Goal: Purchase product/service

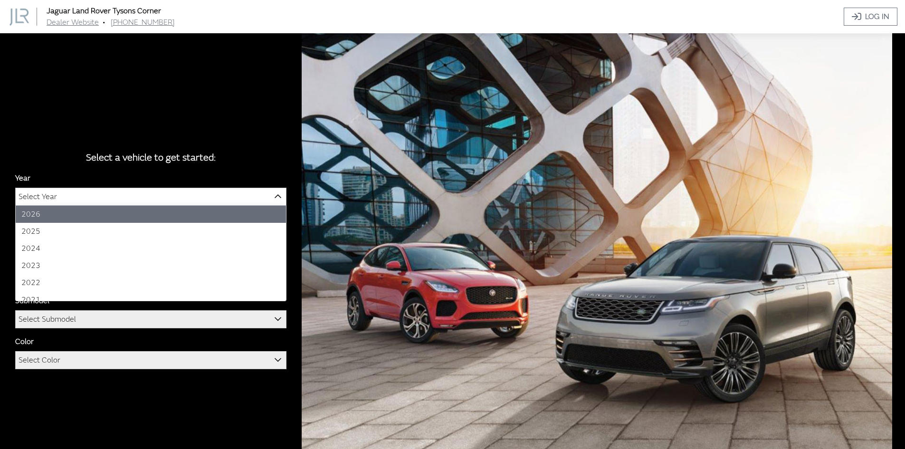
click at [72, 198] on span "Select Year" at bounding box center [151, 196] width 270 height 17
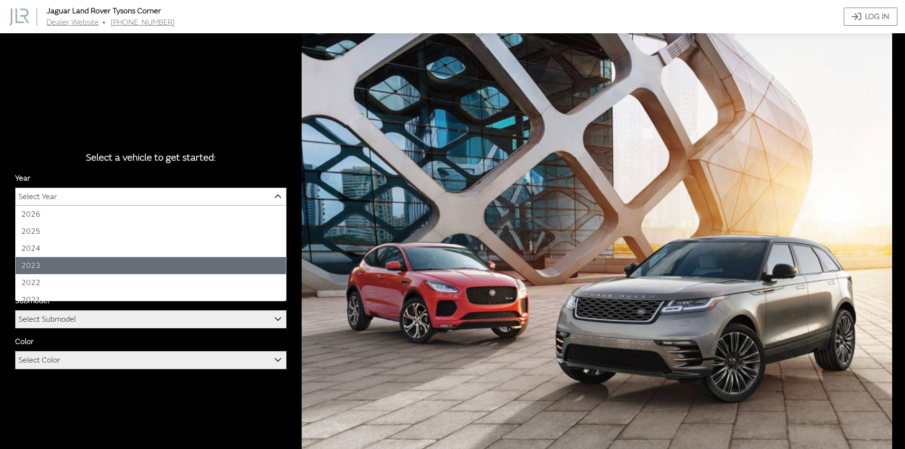
select select "41"
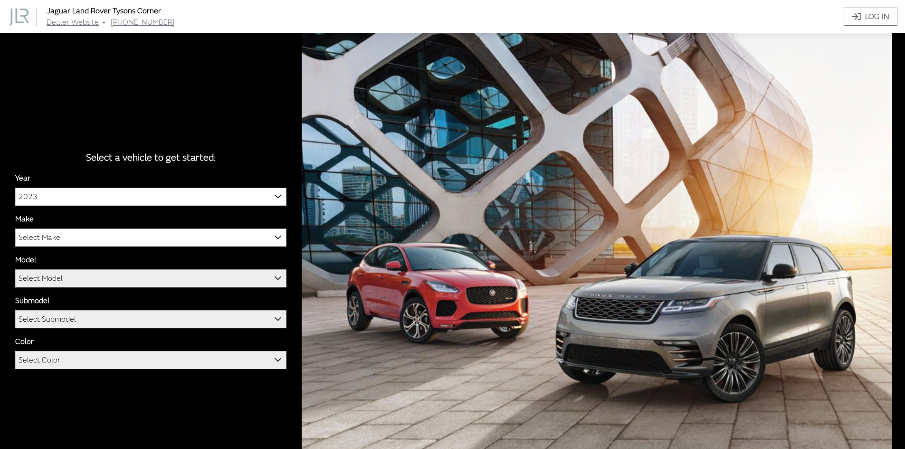
click at [71, 236] on span "Select Make" at bounding box center [151, 237] width 270 height 17
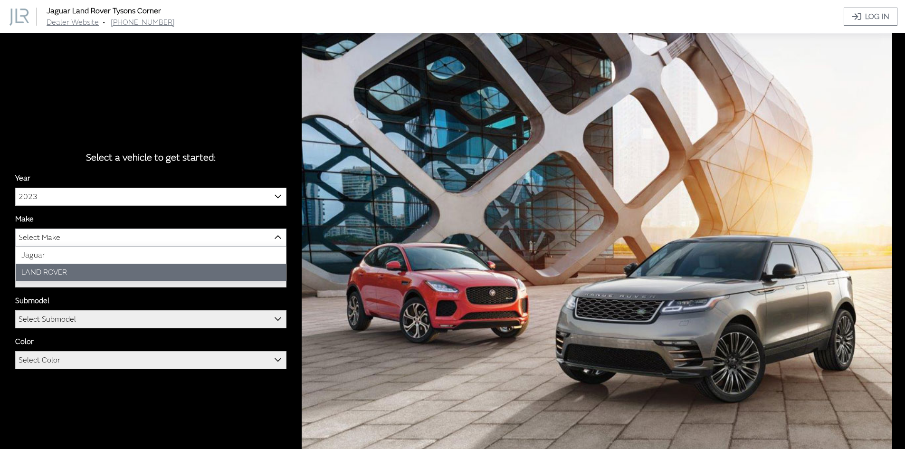
select select "39"
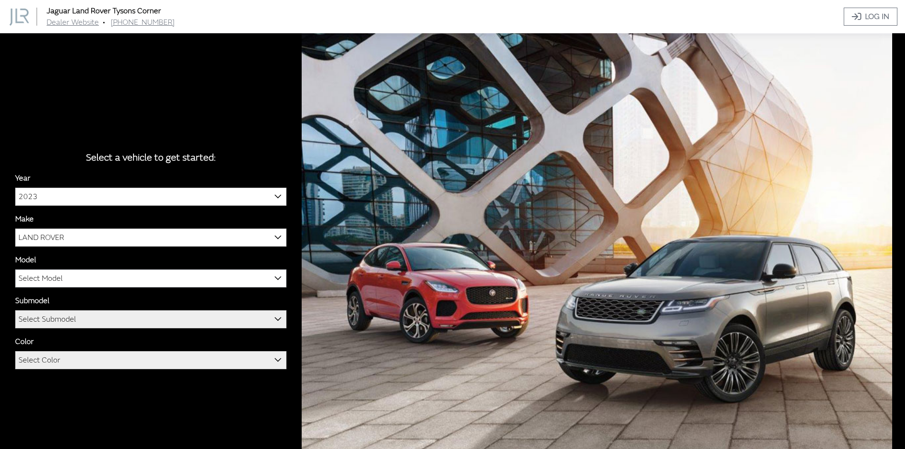
click at [64, 273] on span "Select Model" at bounding box center [151, 278] width 270 height 17
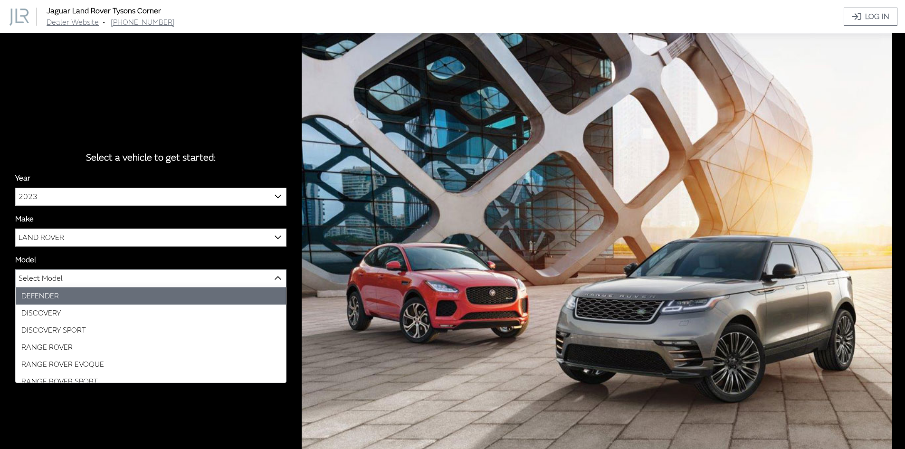
select select "1070"
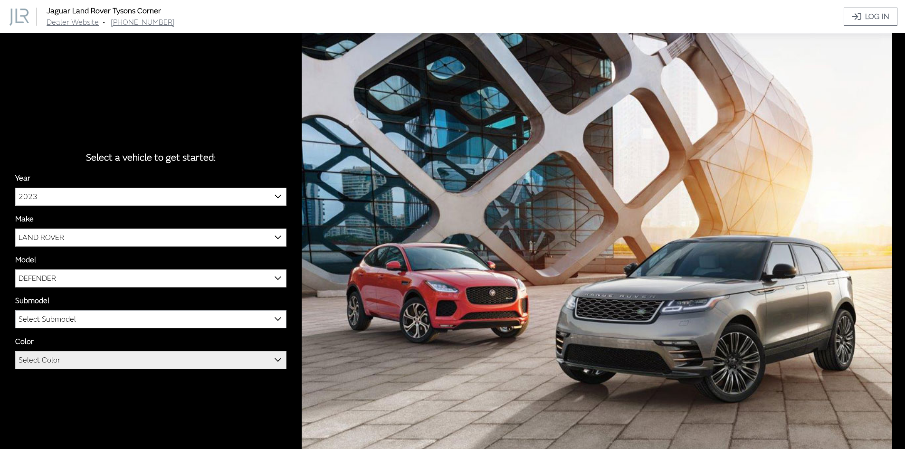
click at [60, 314] on span "Select Submodel" at bounding box center [47, 319] width 57 height 17
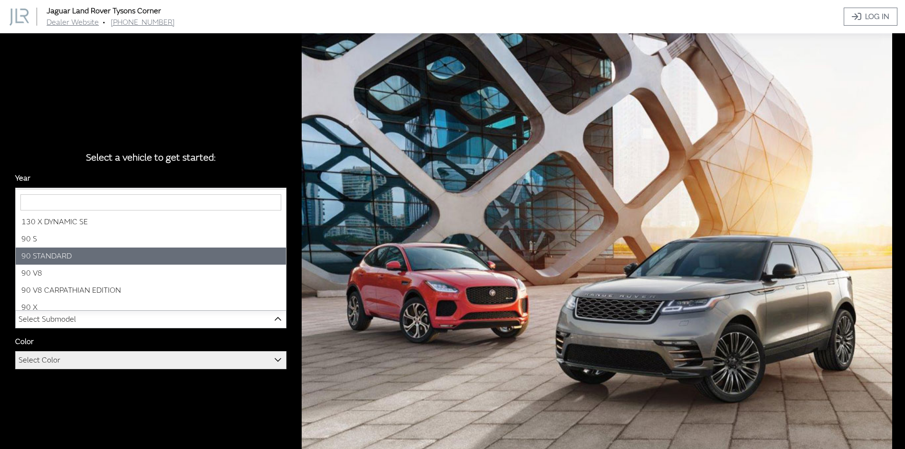
scroll to position [213, 0]
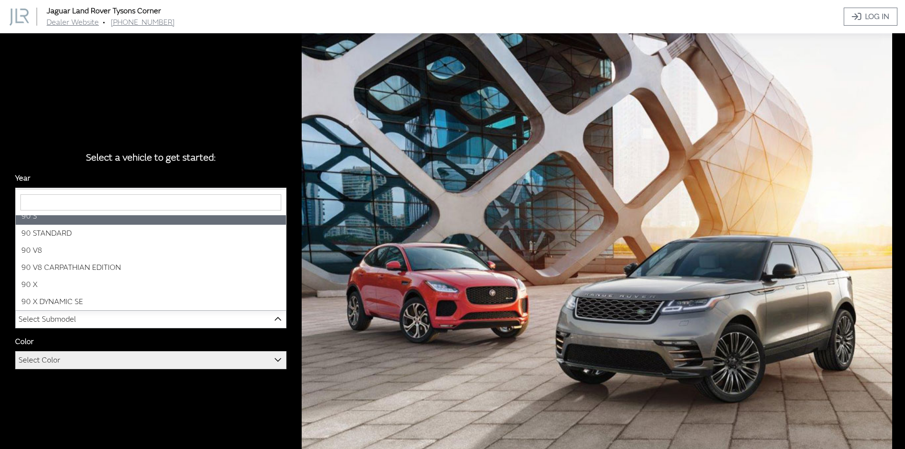
select select "3436"
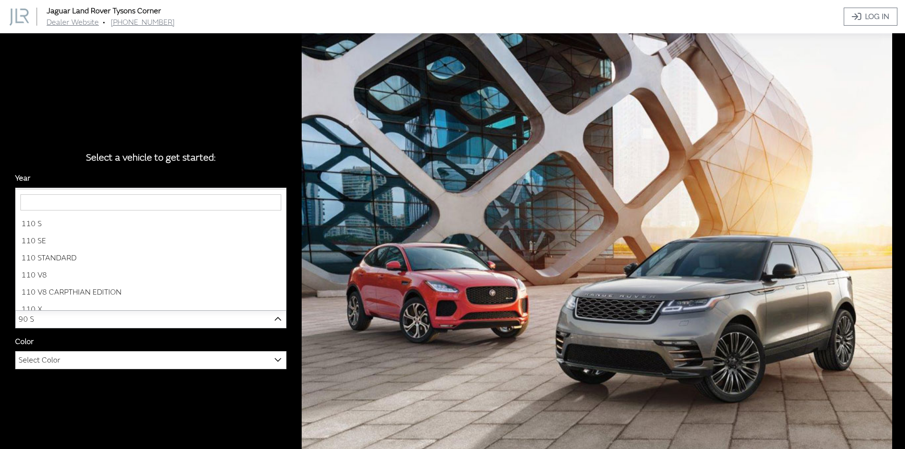
click at [58, 321] on span "90 S" at bounding box center [151, 319] width 270 height 17
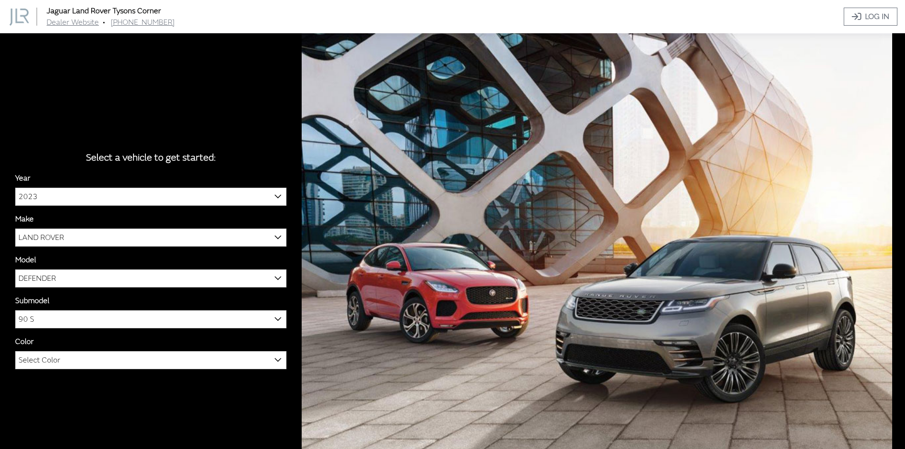
click at [89, 395] on div "Select a vehicle to get started: Year [DATE] 2025 2024 2023 2022 2021 2020 2019…" at bounding box center [452, 257] width 905 height 449
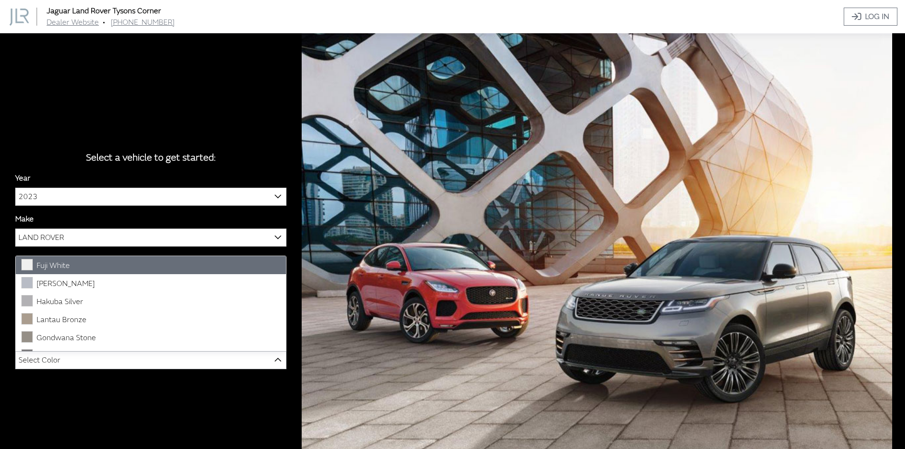
click at [54, 356] on span "Select Color" at bounding box center [40, 359] width 42 height 17
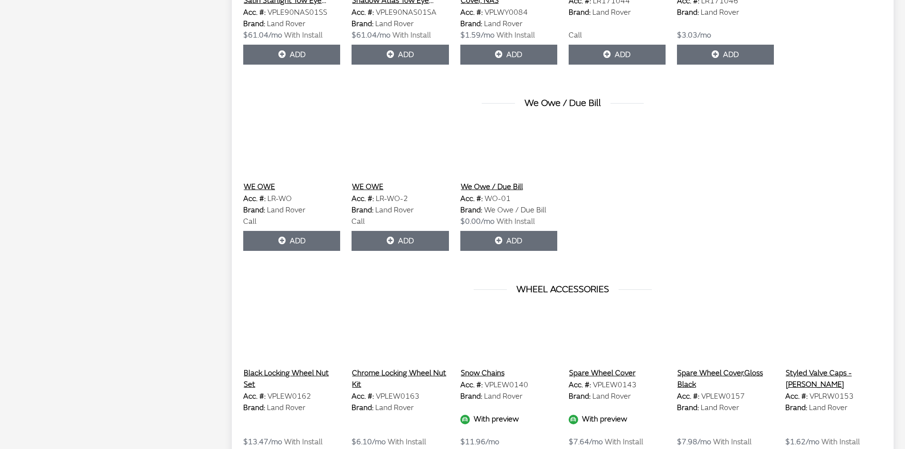
scroll to position [4370, 0]
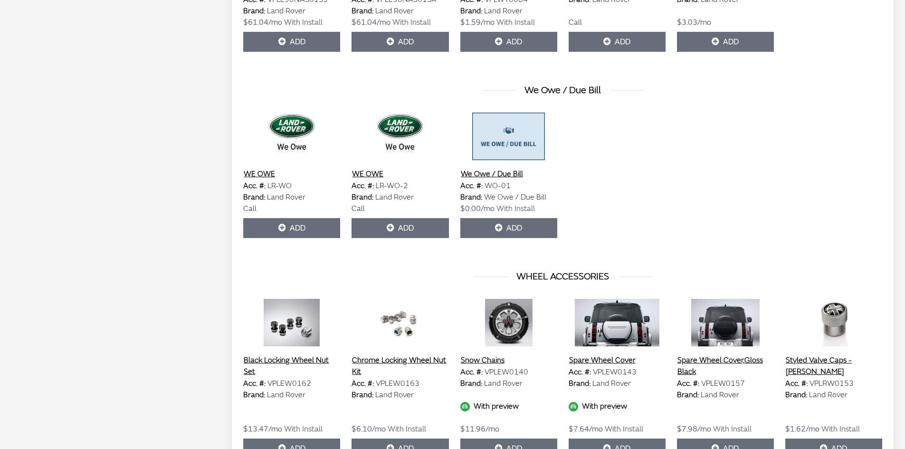
click at [487, 354] on button "Snow Chains" at bounding box center [482, 360] width 45 height 12
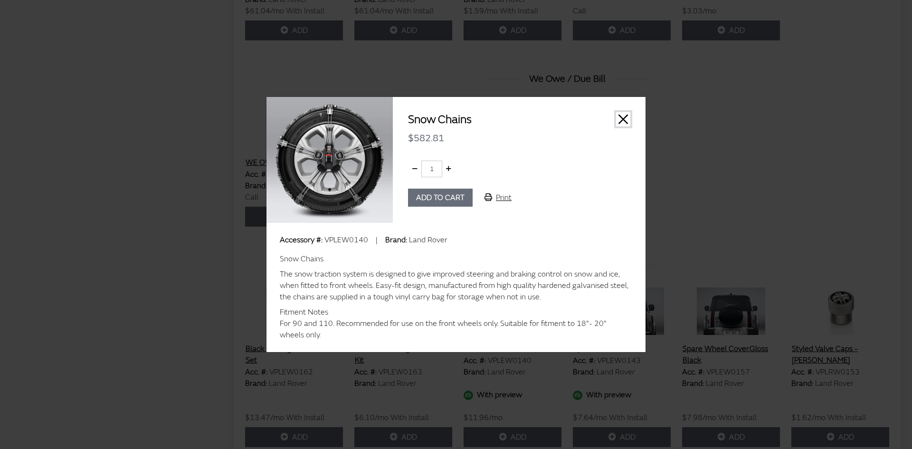
click at [624, 116] on button "Close" at bounding box center [623, 119] width 14 height 14
